Goal: Entertainment & Leisure: Consume media (video, audio)

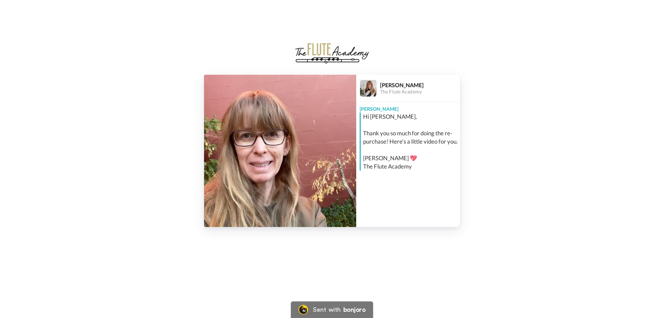
click at [279, 146] on img at bounding box center [280, 151] width 152 height 152
click at [288, 149] on icon at bounding box center [280, 151] width 18 height 18
click at [281, 146] on icon at bounding box center [280, 151] width 18 height 18
